Goal: Information Seeking & Learning: Learn about a topic

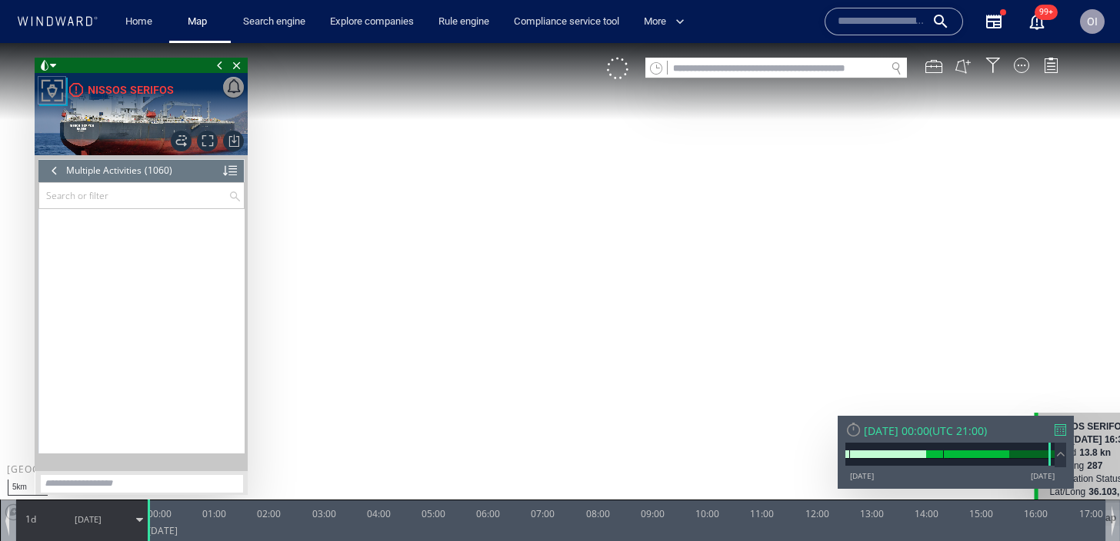
scroll to position [41461, 0]
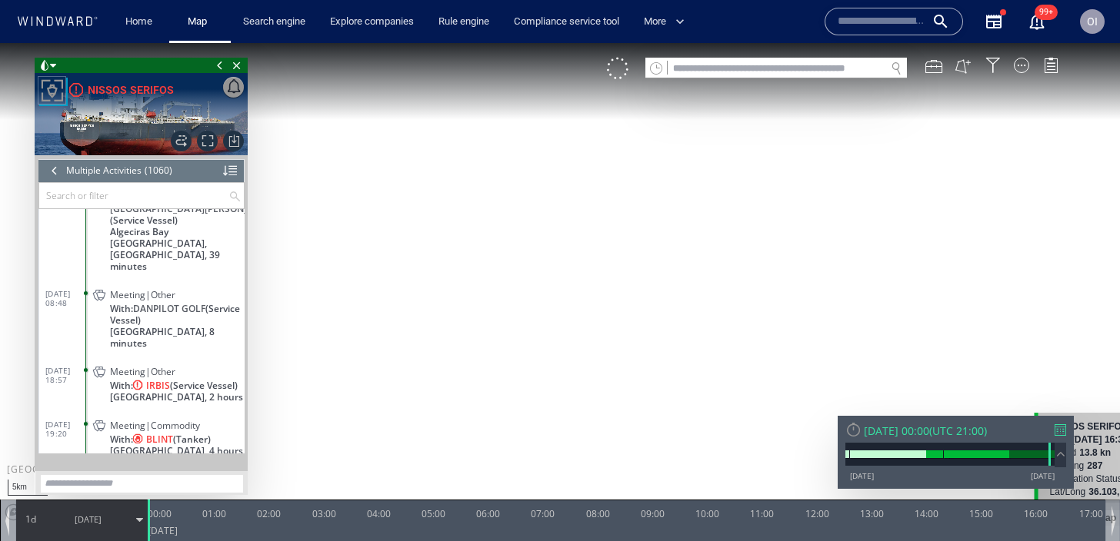
click at [851, 15] on input "text" at bounding box center [882, 21] width 88 height 23
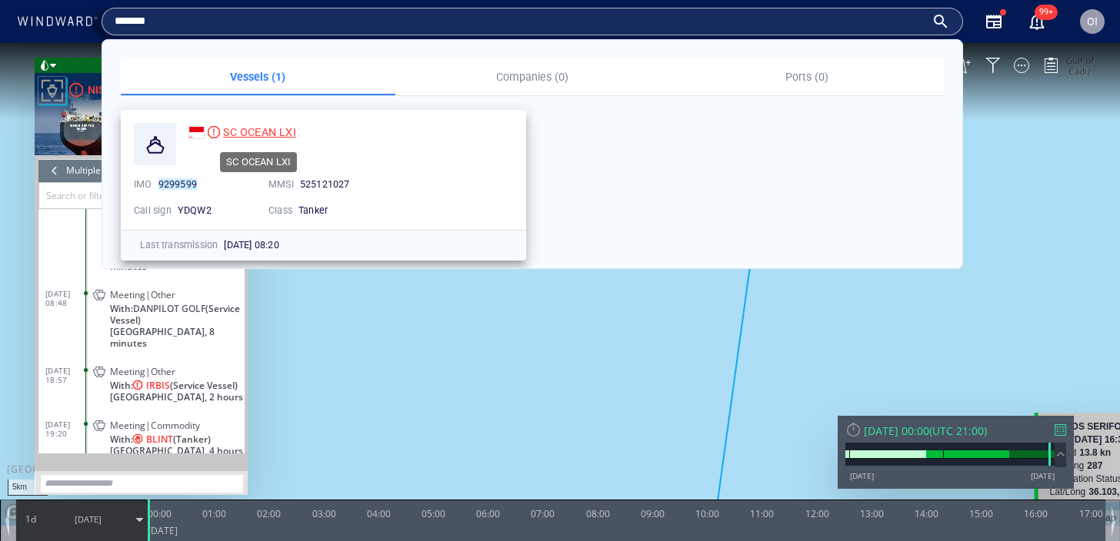
type input "*******"
click at [270, 137] on span "SC OCEAN LXI" at bounding box center [259, 132] width 72 height 12
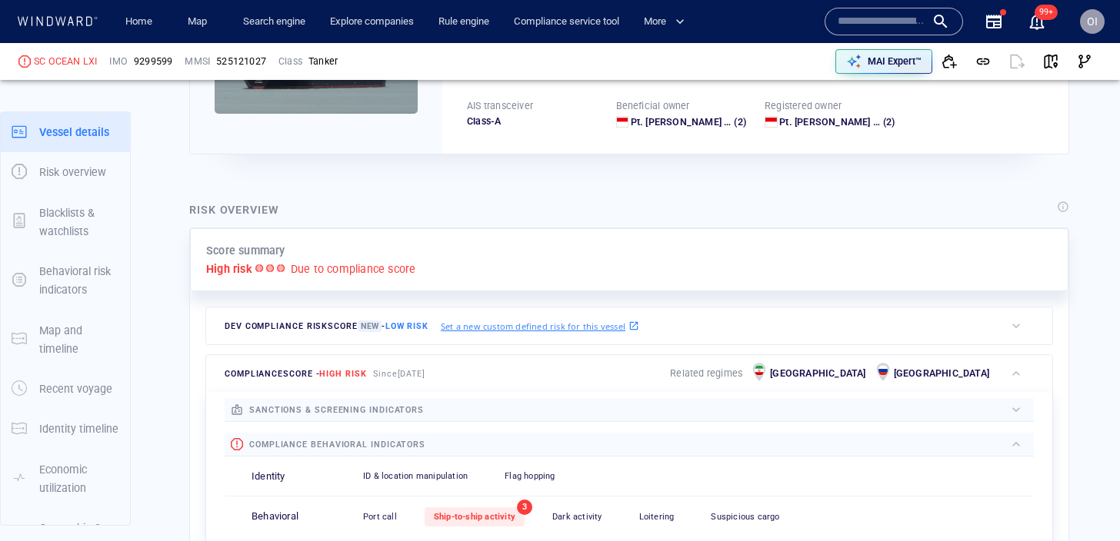
scroll to position [40, 0]
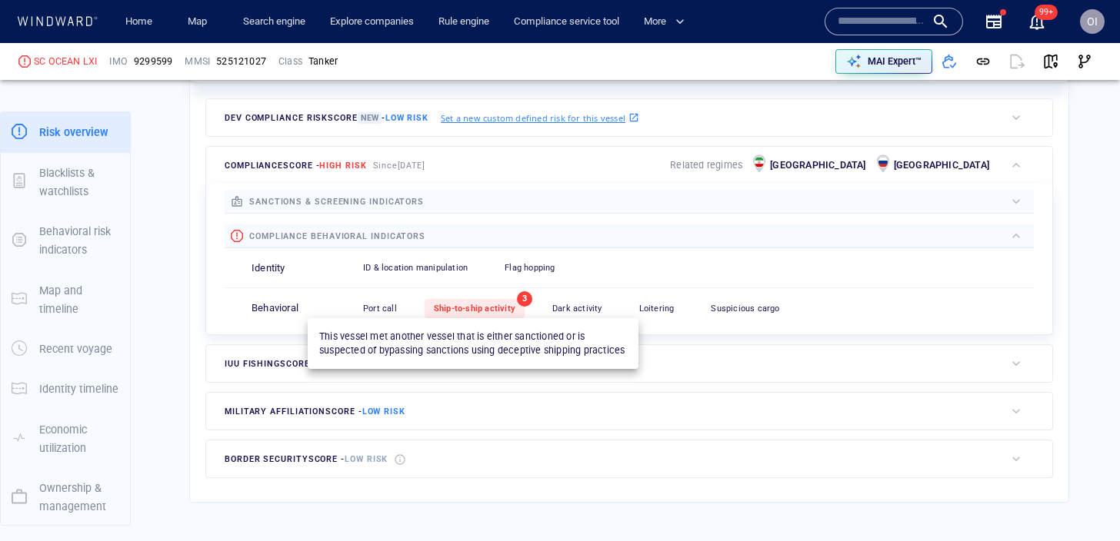
click at [465, 311] on span "Ship-to-ship activity" at bounding box center [475, 309] width 82 height 10
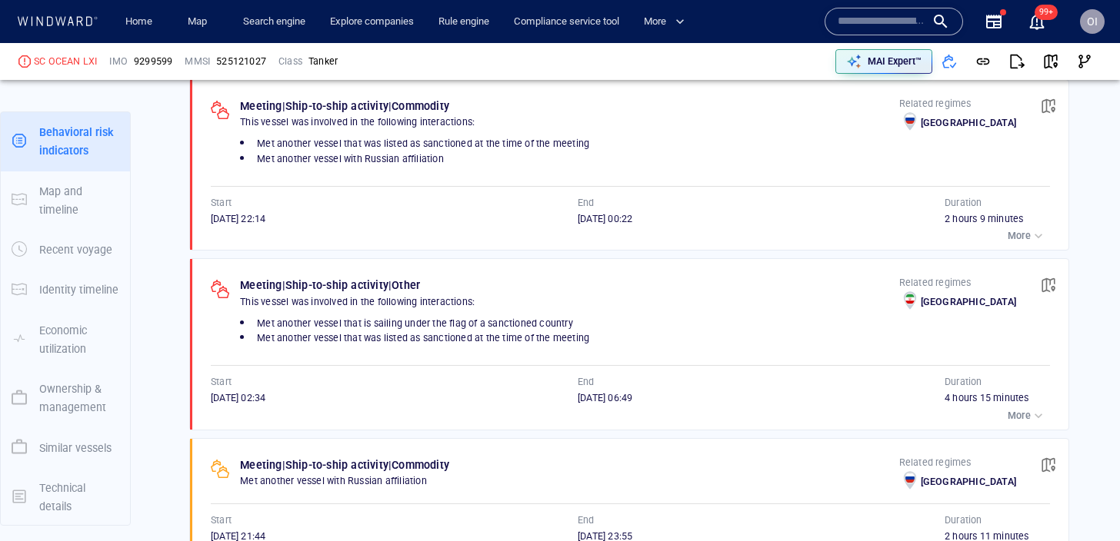
scroll to position [1035, 0]
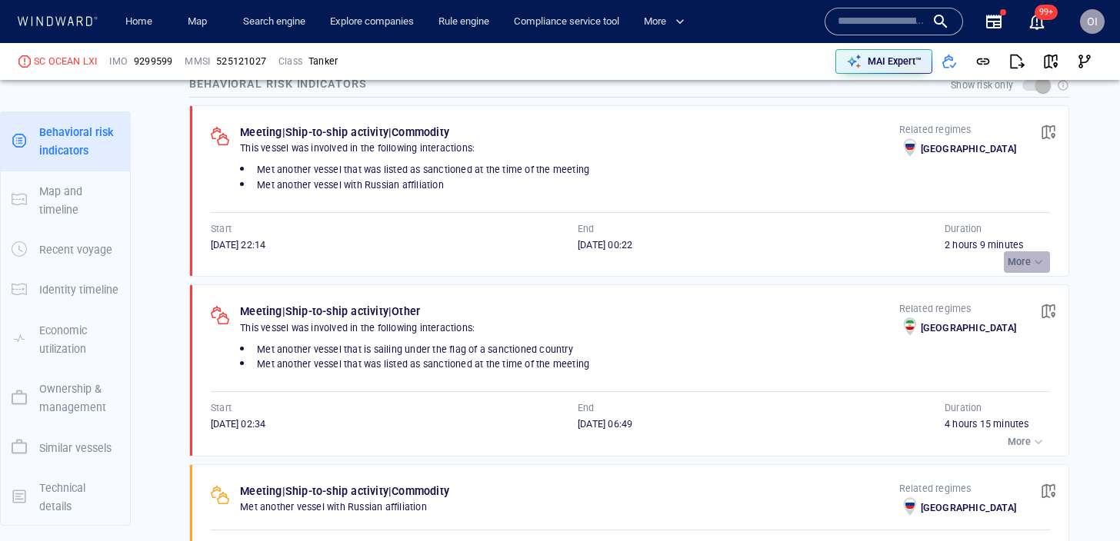
click at [1044, 259] on div "button" at bounding box center [1038, 262] width 15 height 15
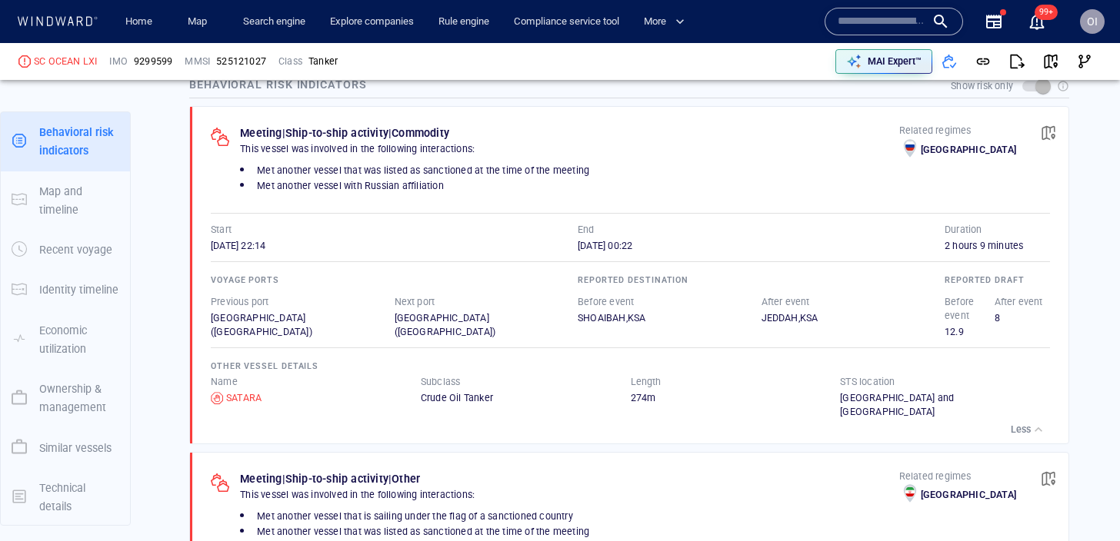
scroll to position [1039, 0]
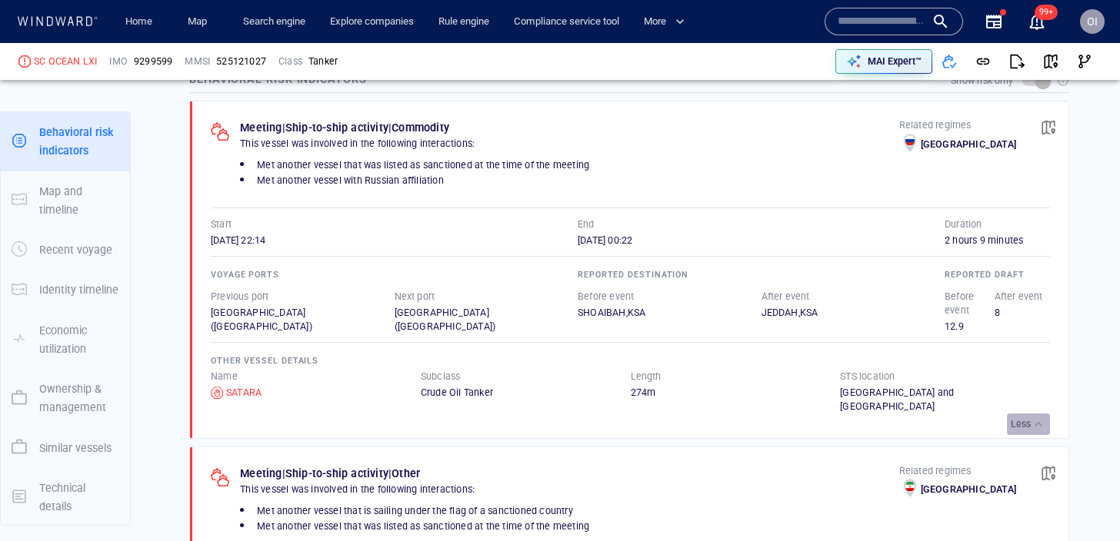
click at [1031, 417] on div "button" at bounding box center [1038, 424] width 15 height 15
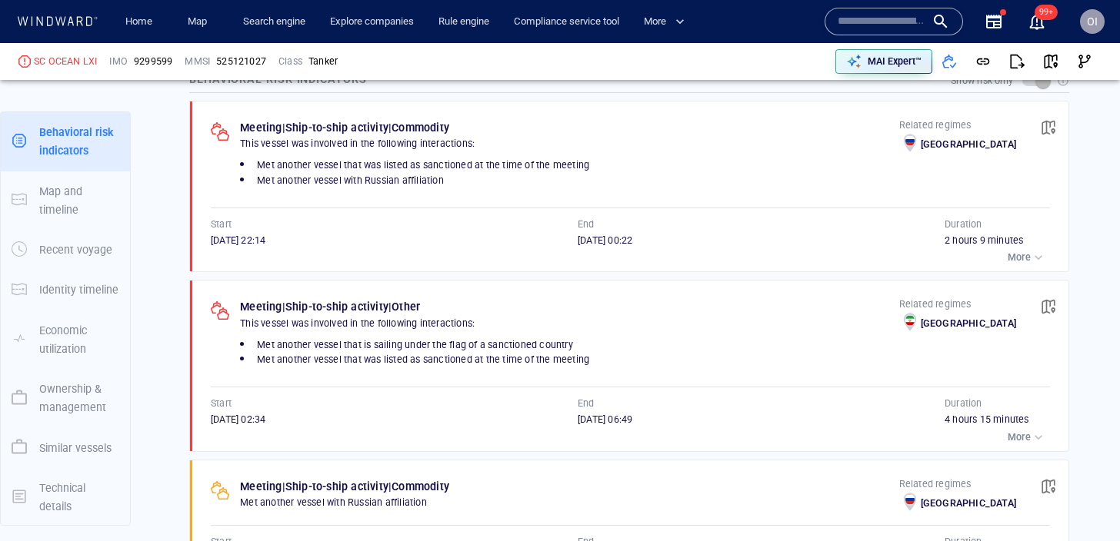
click at [1035, 437] on div "button" at bounding box center [1038, 437] width 15 height 15
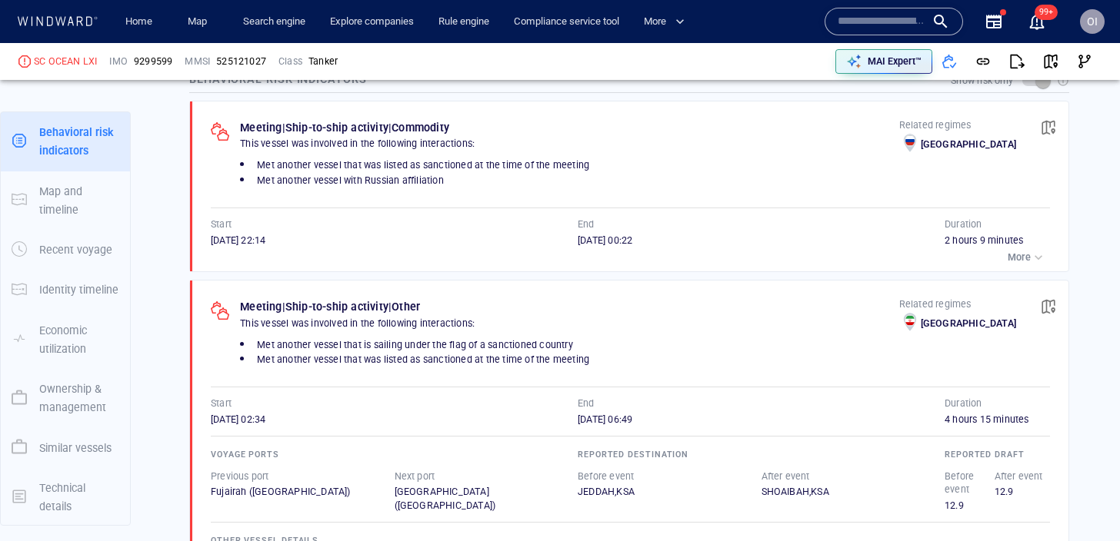
click at [1035, 437] on hr at bounding box center [630, 436] width 839 height 1
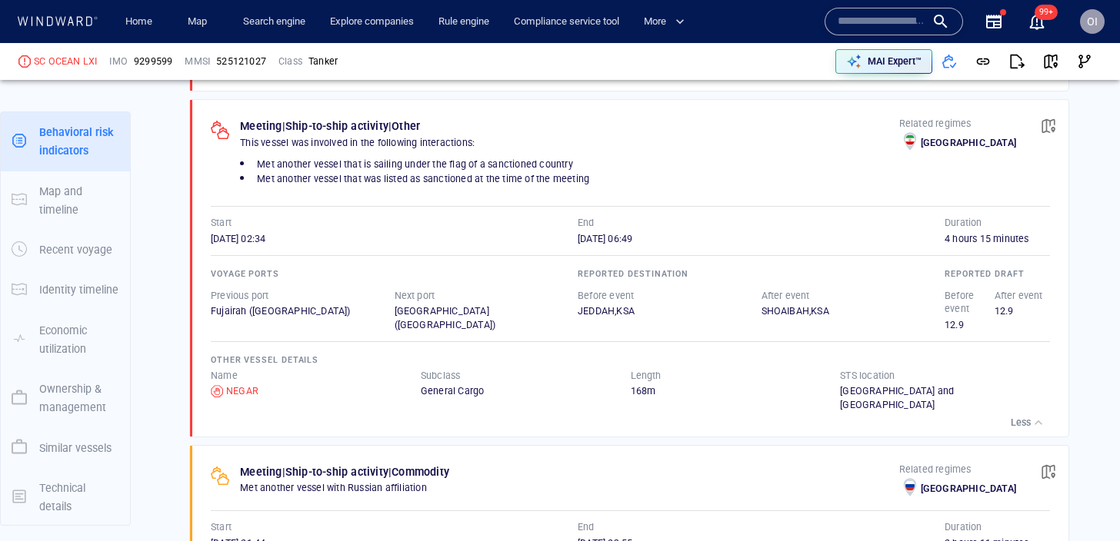
scroll to position [1251, 0]
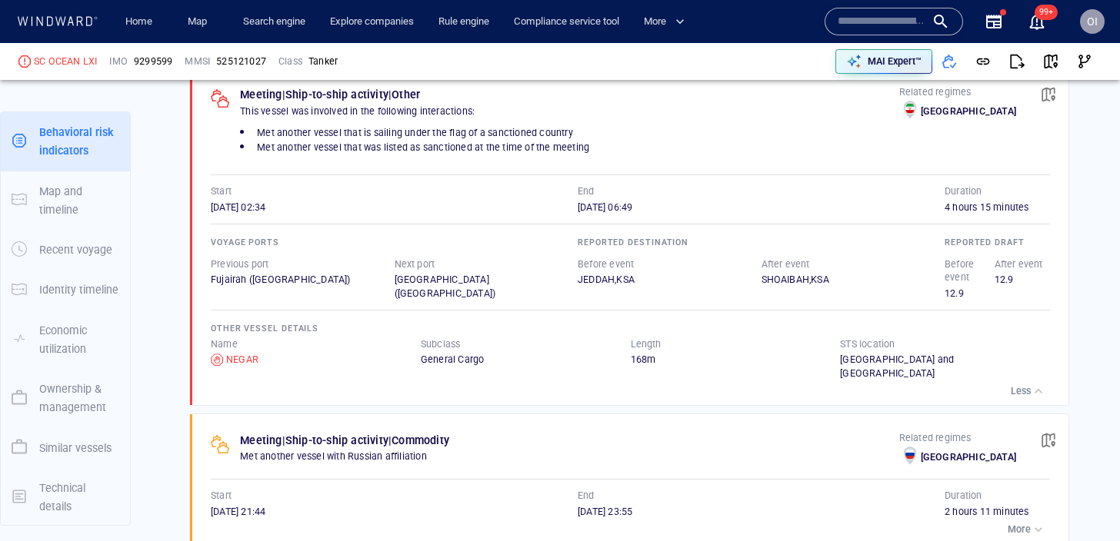
click at [1039, 384] on div "button" at bounding box center [1038, 391] width 15 height 15
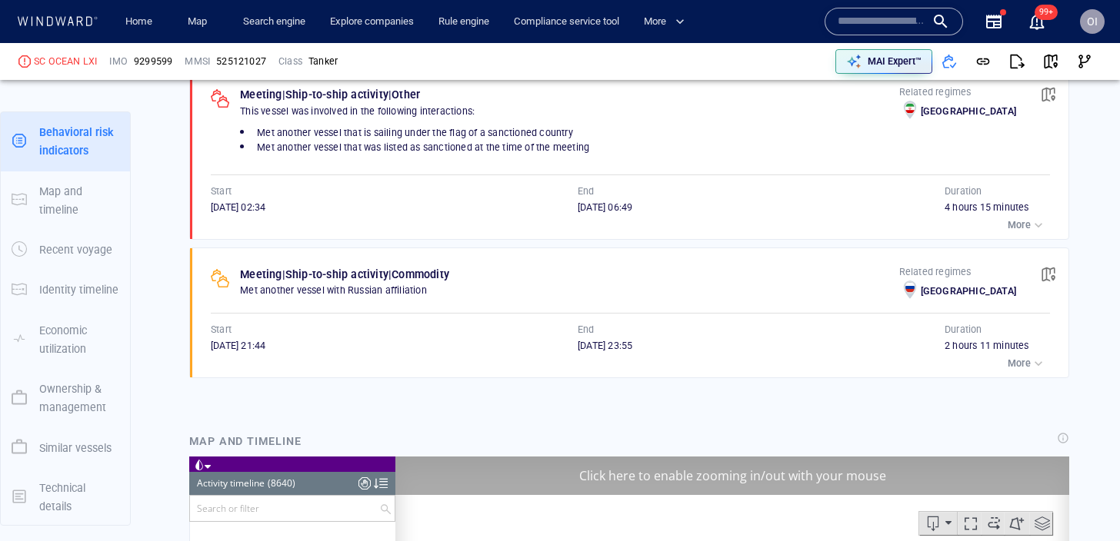
scroll to position [0, 0]
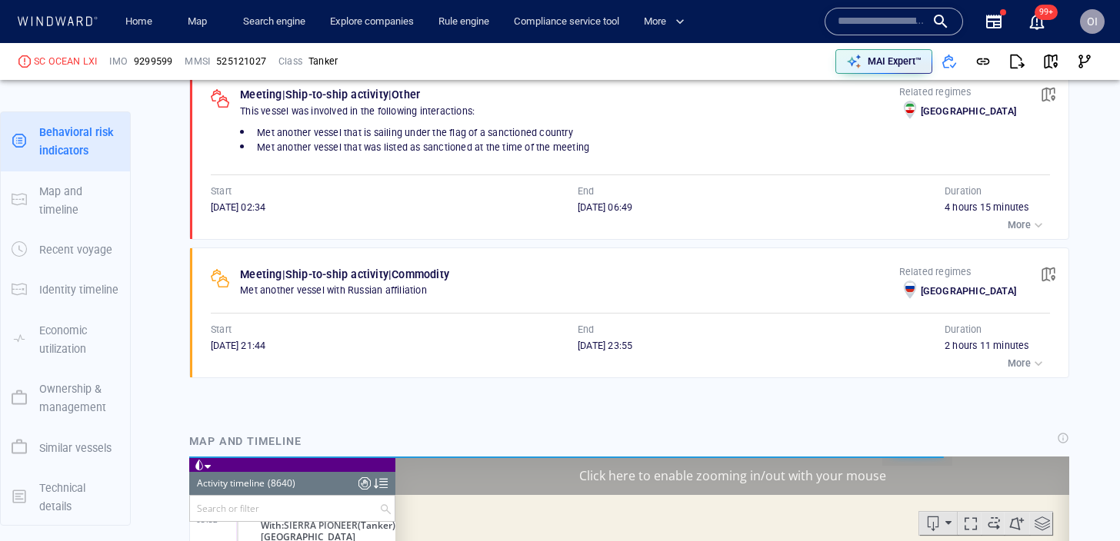
click at [1035, 367] on div "button" at bounding box center [1038, 363] width 15 height 15
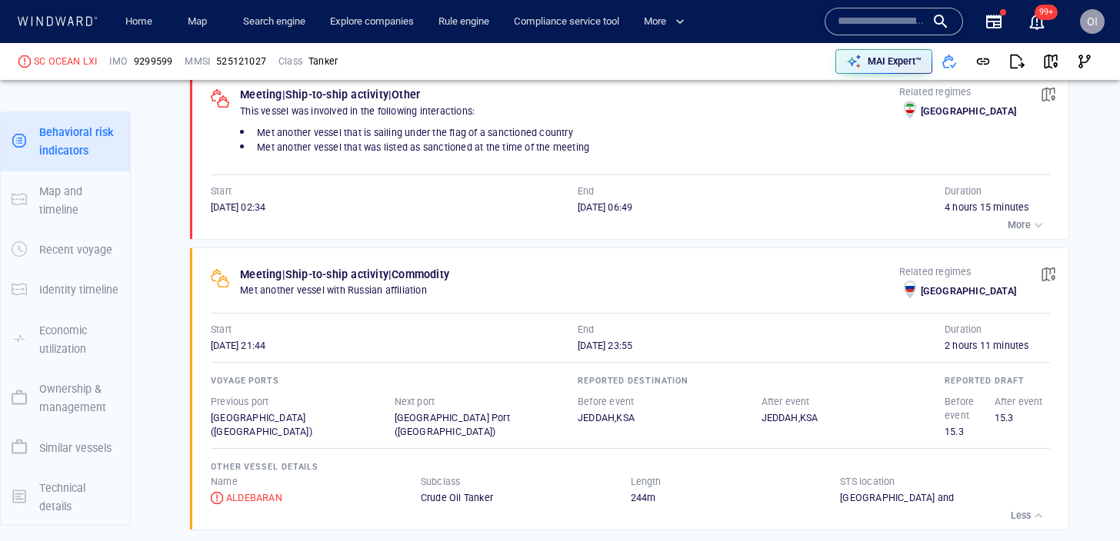
scroll to position [365093, 0]
